Goal: Check status: Check status

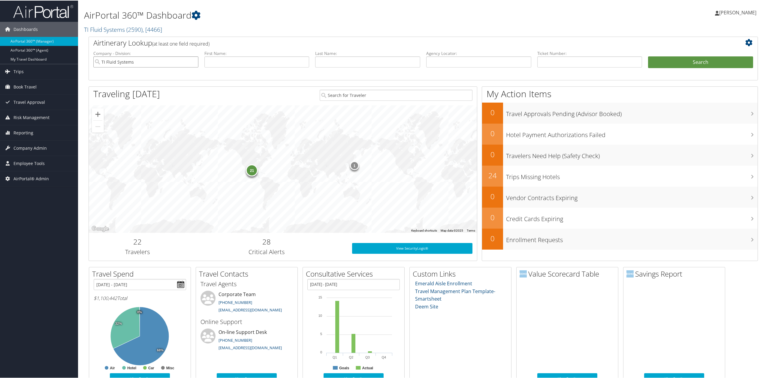
drag, startPoint x: 192, startPoint y: 59, endPoint x: 307, endPoint y: 75, distance: 115.7
click at [192, 59] on input "TI Fluid Systems" at bounding box center [145, 61] width 105 height 11
click at [468, 64] on input "text" at bounding box center [478, 61] width 105 height 11
type input "d98452"
click at [648, 56] on button "Search" at bounding box center [700, 62] width 105 height 12
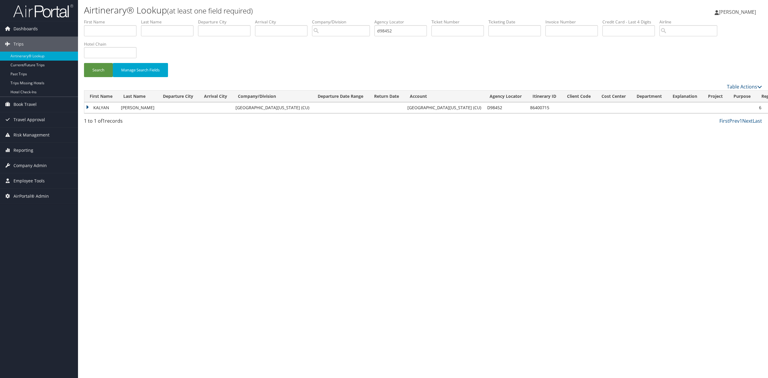
click at [86, 110] on td "KALYAN" at bounding box center [101, 107] width 34 height 11
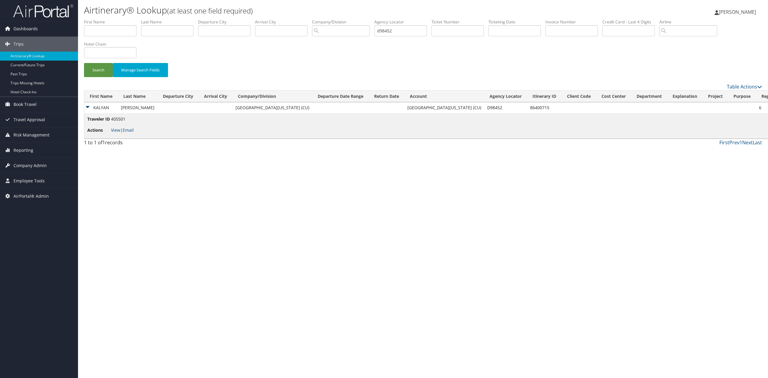
click at [116, 133] on li "Actions View | Email" at bounding box center [110, 130] width 47 height 11
click at [116, 132] on link "View" at bounding box center [115, 130] width 9 height 6
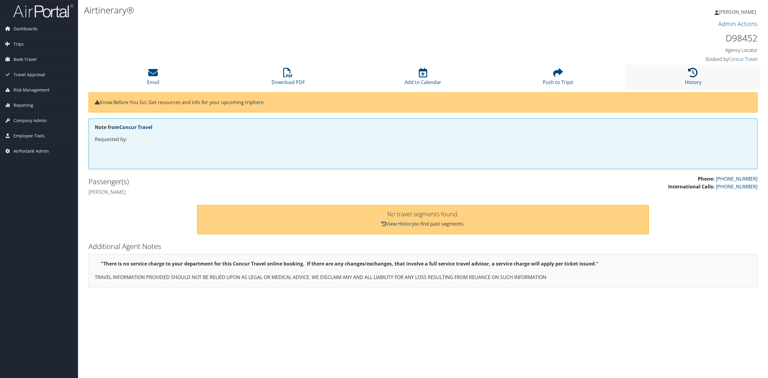
click at [694, 80] on link "History" at bounding box center [693, 78] width 17 height 14
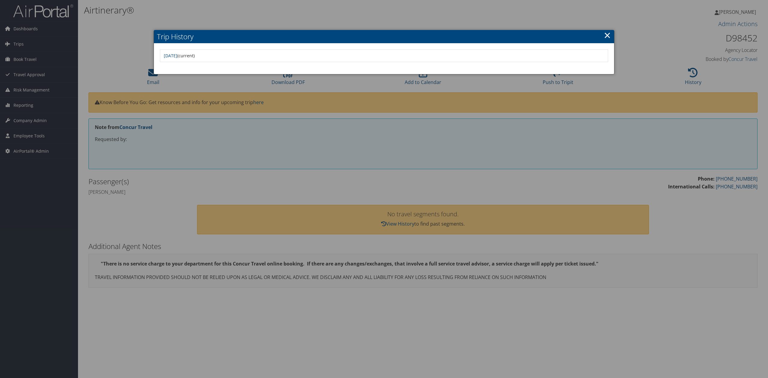
click at [608, 36] on link "×" at bounding box center [607, 35] width 7 height 12
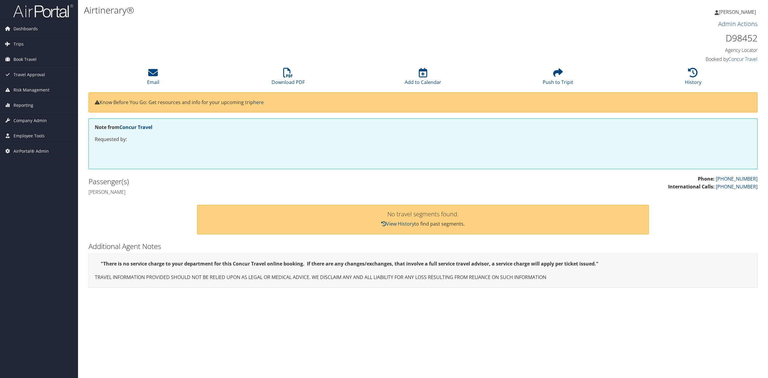
click at [432, 302] on div "Airtinerary® Tiffany Soja Tiffany Soja My Settings Travel Agency Contacts Log C…" at bounding box center [423, 189] width 690 height 378
click at [402, 222] on link "View History" at bounding box center [397, 224] width 33 height 7
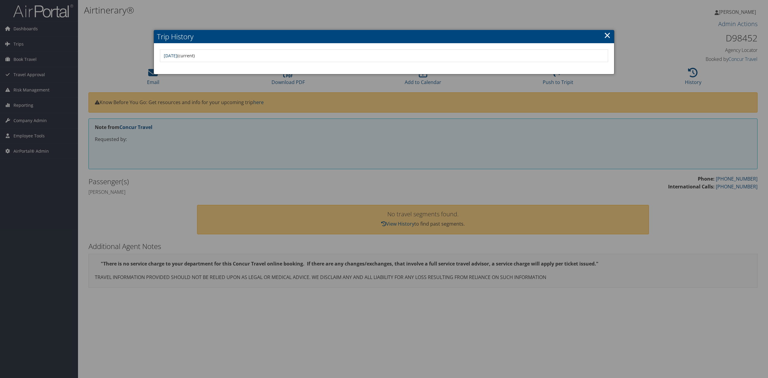
click at [177, 56] on link "Wed Oct 8 15:18:56 MDT 2025" at bounding box center [171, 56] width 14 height 6
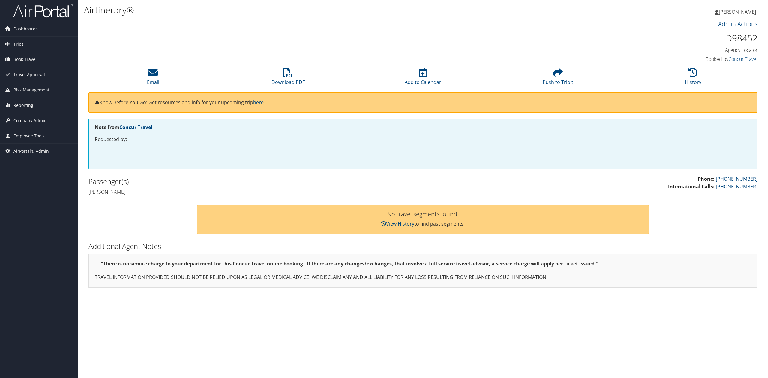
click at [332, 310] on div "Airtinerary® Tiffany Soja Tiffany Soja My Settings Travel Agency Contacts Log C…" at bounding box center [423, 189] width 690 height 378
click at [742, 37] on h1 "D98452" at bounding box center [677, 38] width 161 height 13
copy h1 "D98452"
